Goal: Transaction & Acquisition: Purchase product/service

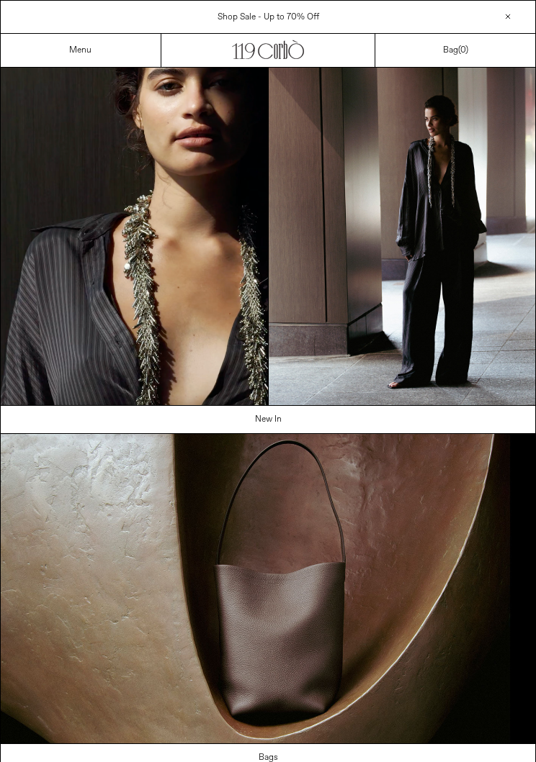
click at [89, 50] on link "Menu" at bounding box center [80, 51] width 22 height 12
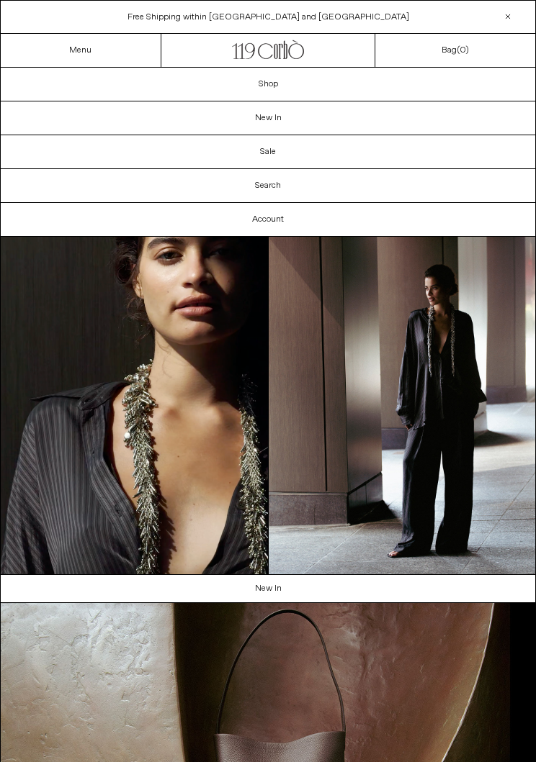
click at [279, 88] on div "Close dialog JOIN OUR MAILING LIST Subscribe to receive 10% off your first purc…" at bounding box center [268, 381] width 536 height 762
click at [287, 81] on link "Shop" at bounding box center [268, 84] width 534 height 33
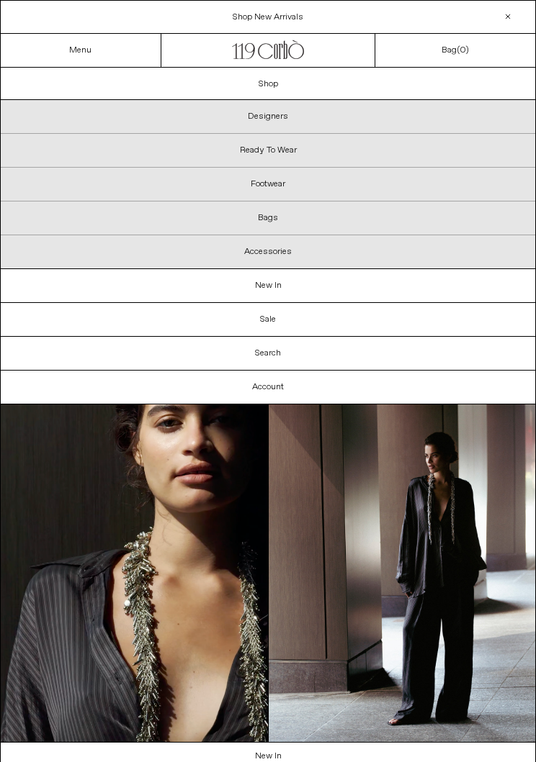
click at [287, 114] on p "Designers" at bounding box center [268, 117] width 534 height 34
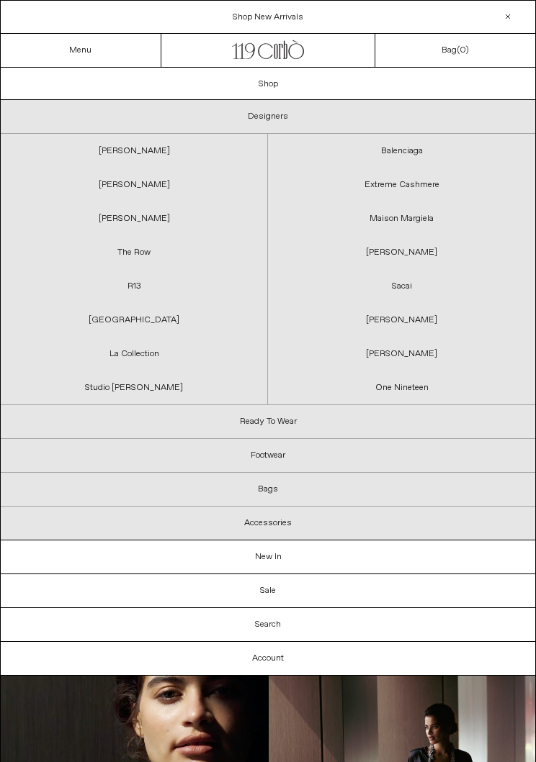
click at [438, 183] on link "Extreme Cashmere" at bounding box center [401, 185] width 267 height 34
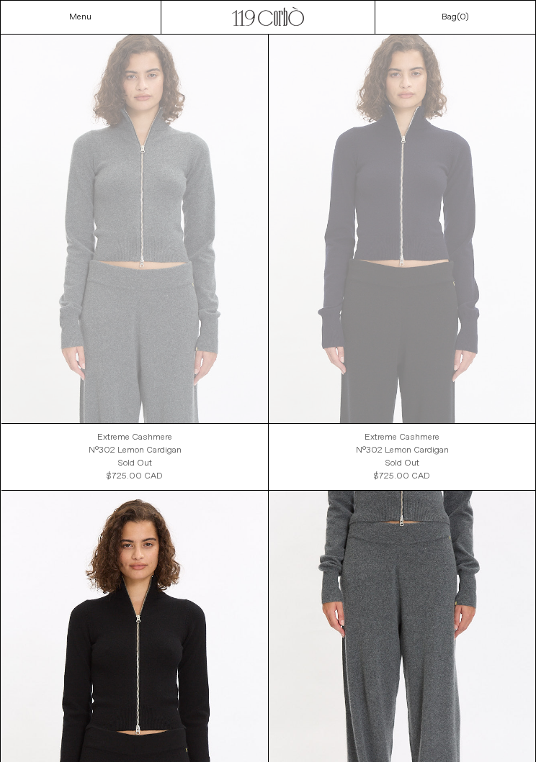
scroll to position [78, 0]
click at [419, 224] on at bounding box center [402, 224] width 266 height 400
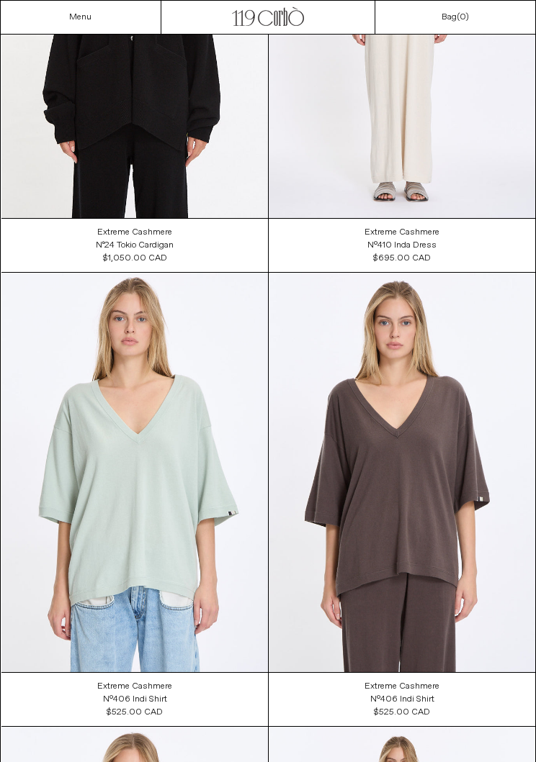
scroll to position [3021, 0]
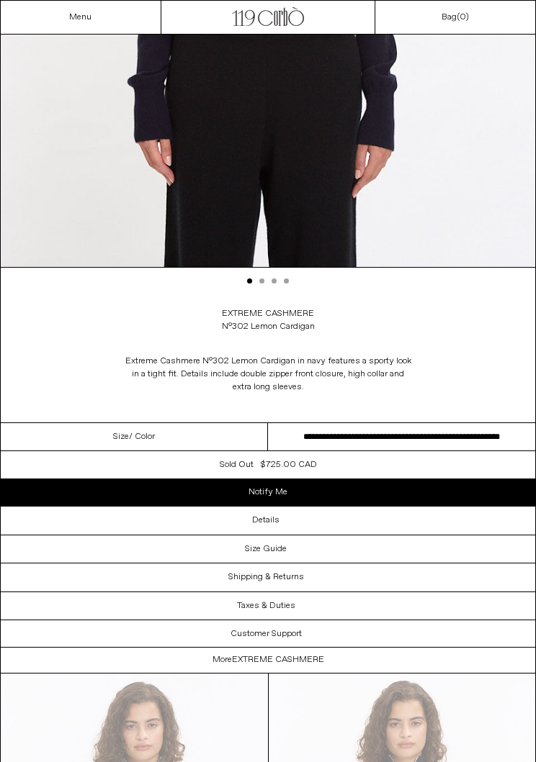
scroll to position [497, 0]
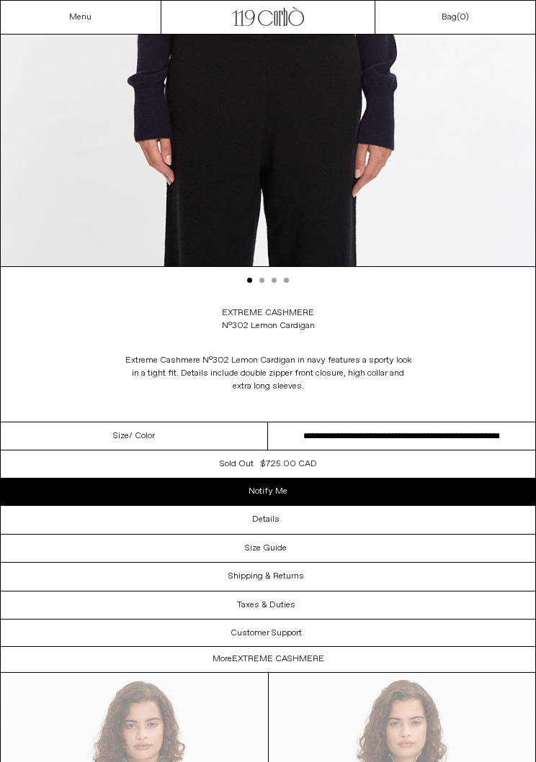
click at [137, 448] on div "Size / Color" at bounding box center [134, 437] width 267 height 28
click at [299, 554] on div "Size Guide" at bounding box center [268, 548] width 534 height 27
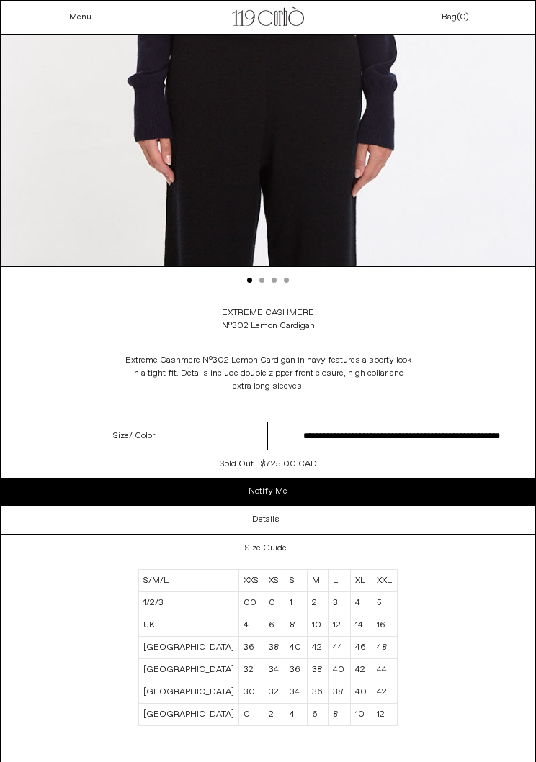
click at [455, 429] on select "**********" at bounding box center [401, 437] width 267 height 28
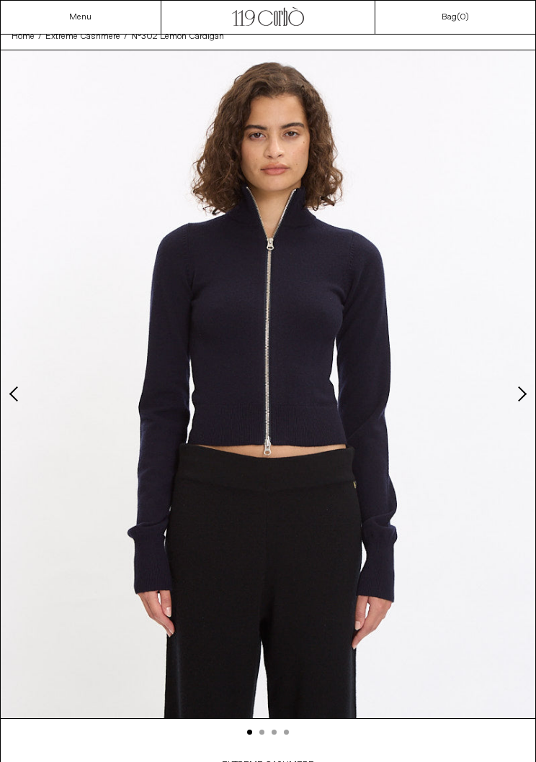
scroll to position [0, 0]
